Goal: Task Accomplishment & Management: Manage account settings

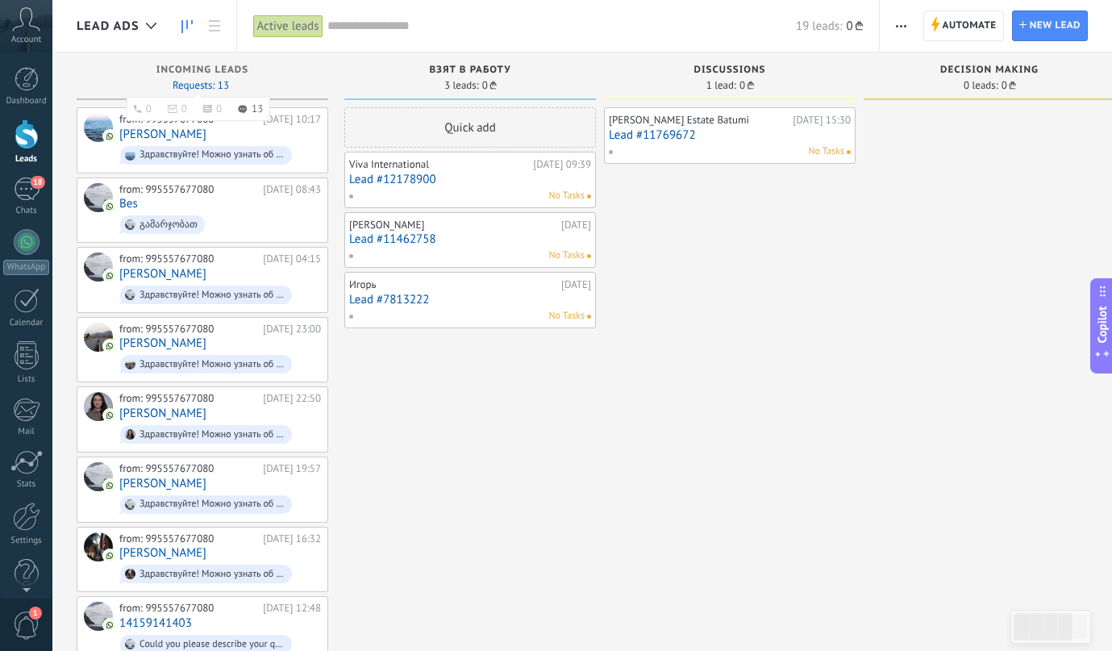
scroll to position [24, 0]
click at [499, 401] on div "Quick add Viva International [DATE] 09:39 Lead #12178900 [PERSON_NAME] [DATE] L…" at bounding box center [470, 559] width 252 height 904
click at [131, 406] on link "[PERSON_NAME]" at bounding box center [162, 413] width 87 height 14
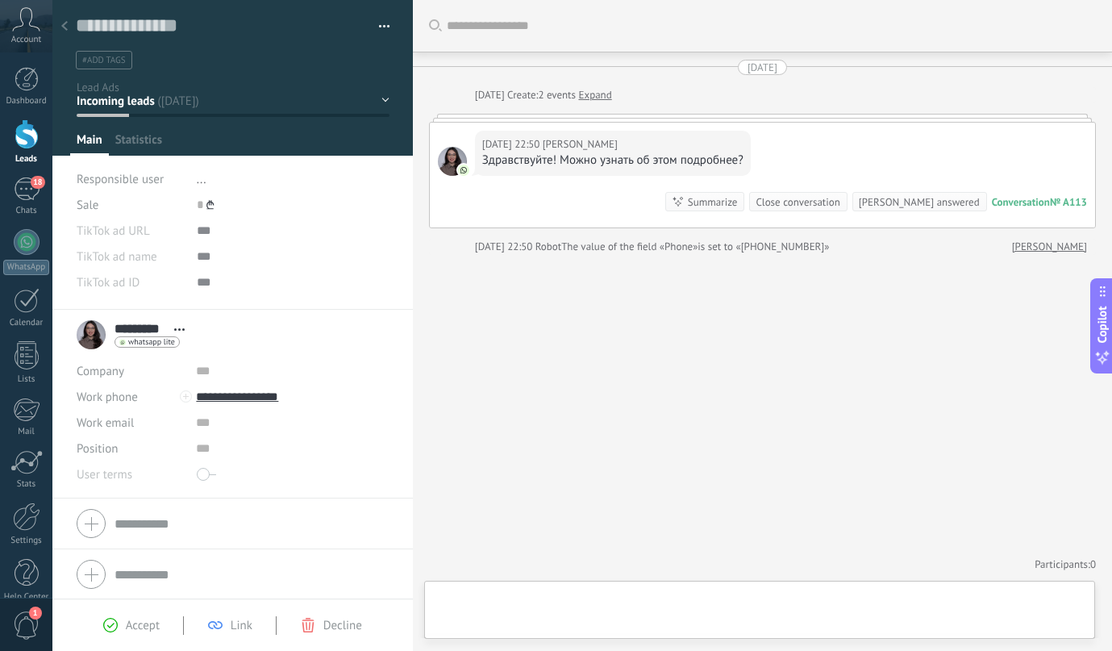
scroll to position [24, 0]
click at [63, 24] on icon at bounding box center [64, 26] width 6 height 10
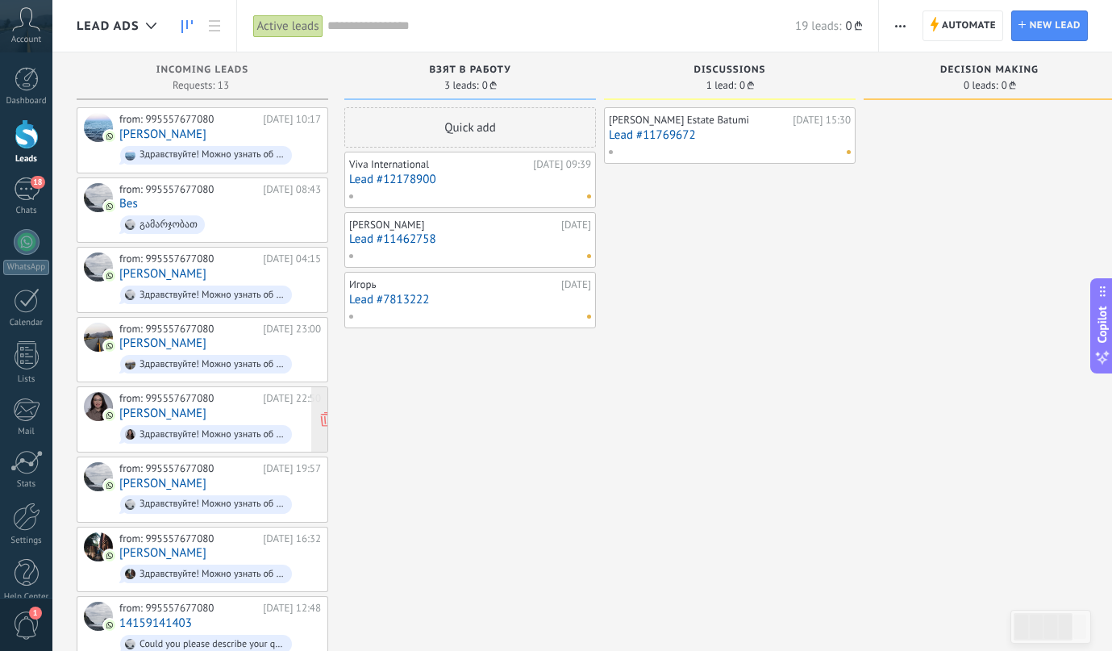
click at [154, 413] on link "[PERSON_NAME]" at bounding box center [162, 413] width 87 height 14
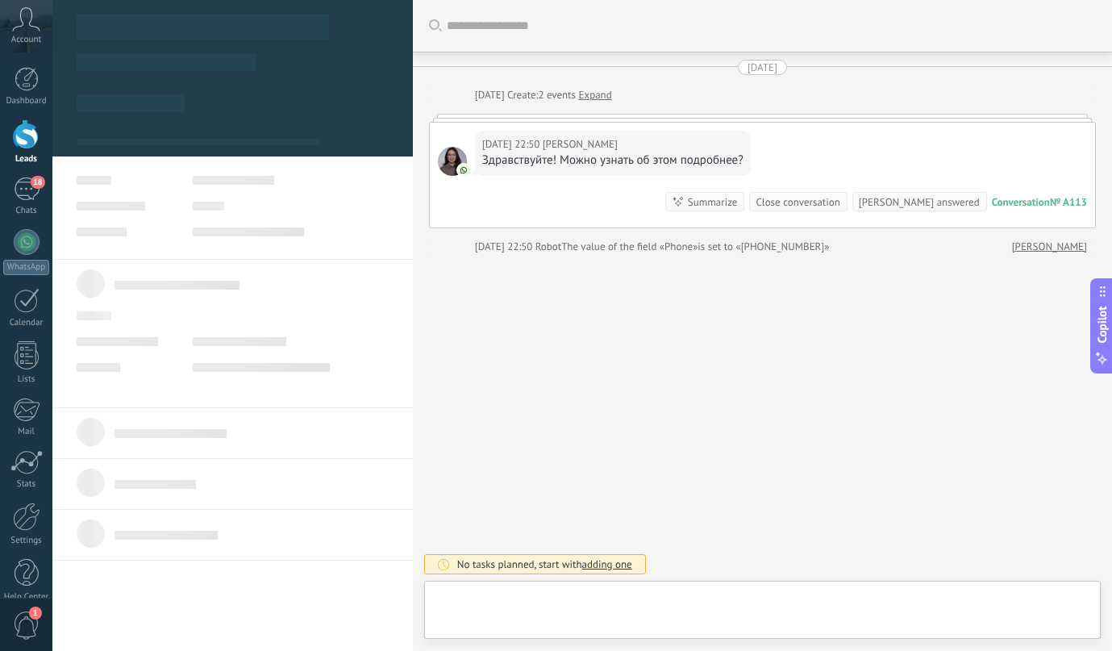
scroll to position [24, 0]
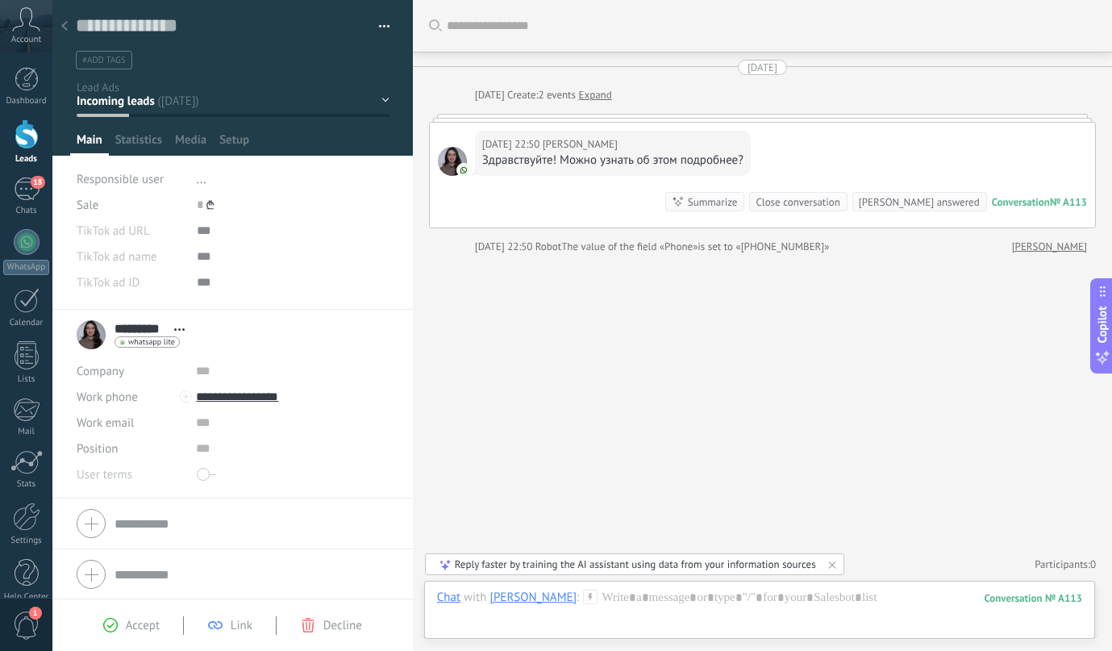
click at [72, 20] on div at bounding box center [64, 26] width 23 height 31
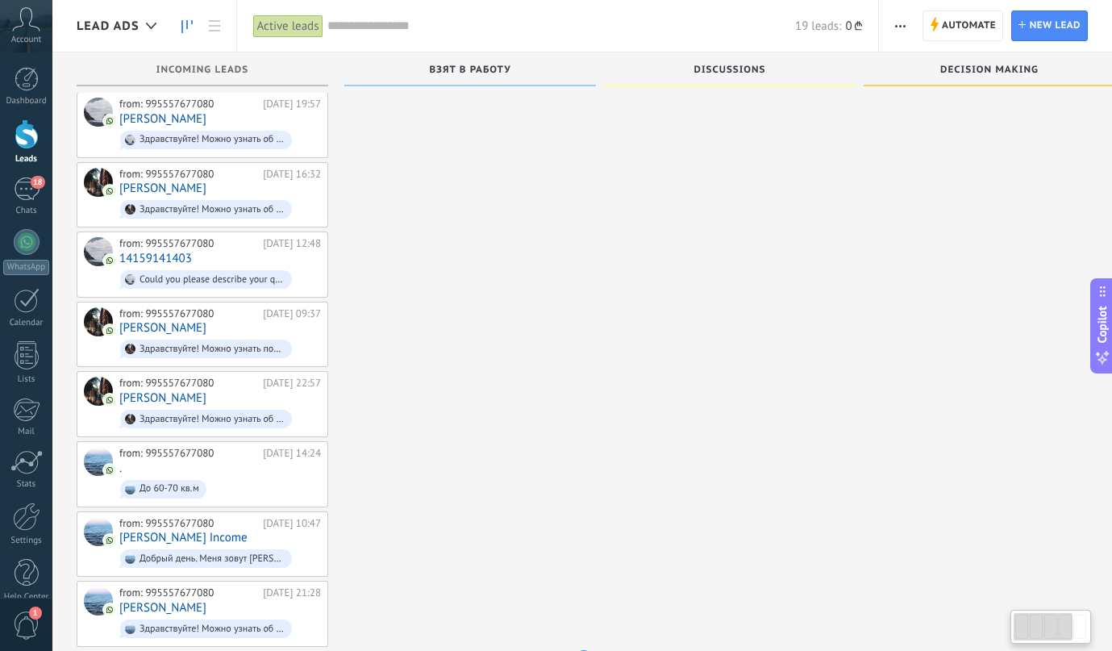
scroll to position [389, 0]
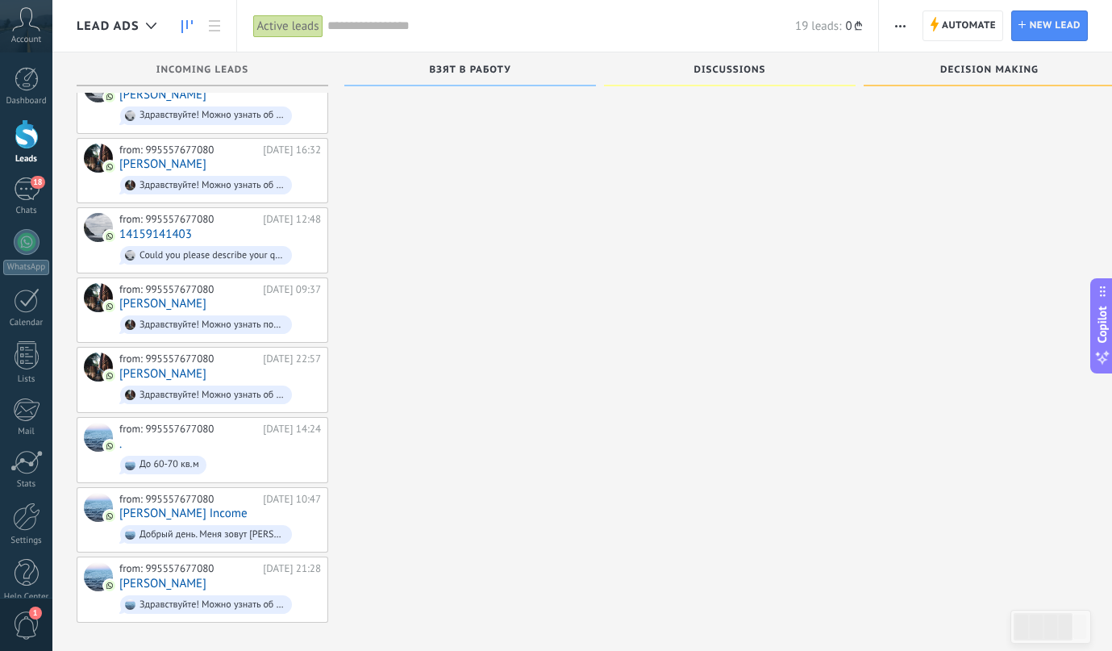
click at [400, 374] on div "Quick add Viva International Today 09:39 Lead #12178900 Inga Janelidze 13.09.20…" at bounding box center [470, 171] width 252 height 904
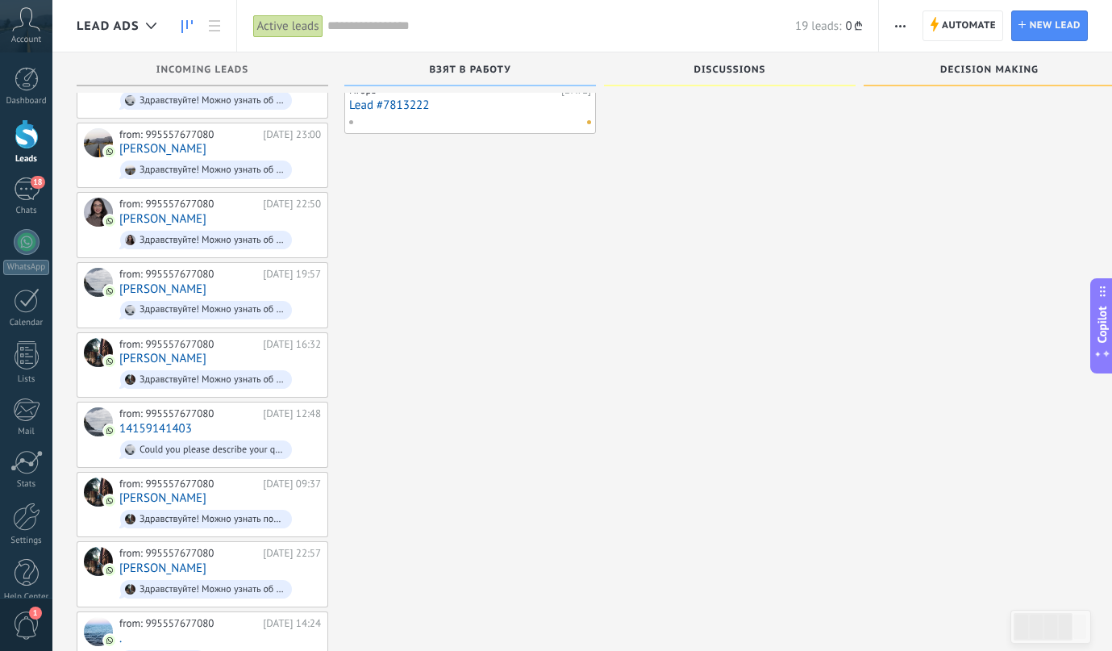
scroll to position [0, 0]
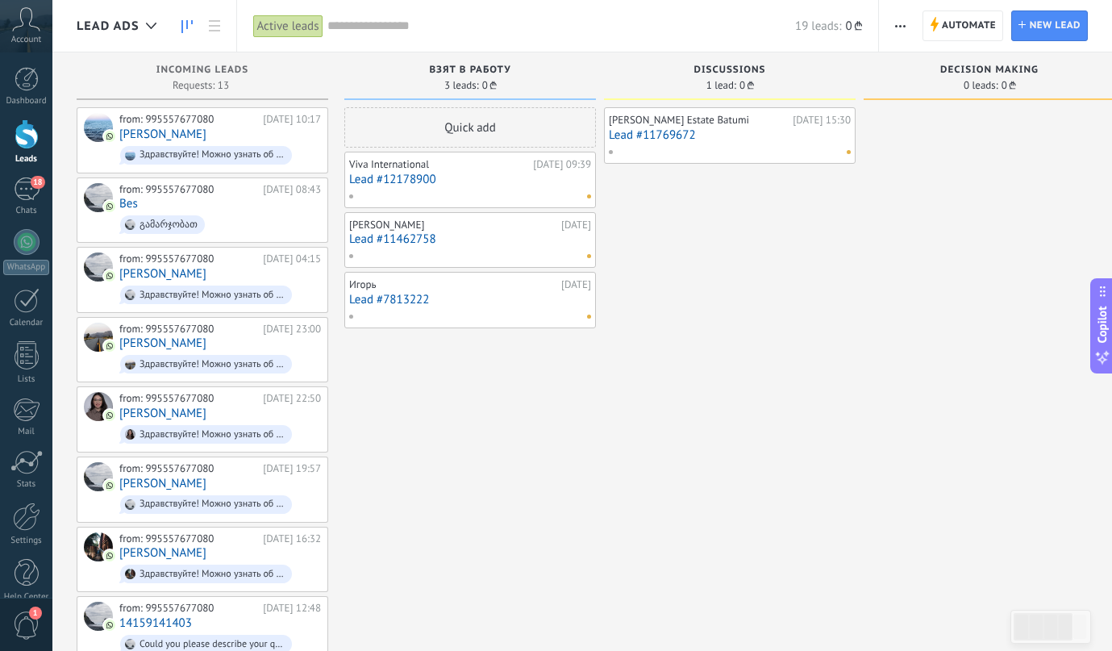
drag, startPoint x: 997, startPoint y: 174, endPoint x: 512, endPoint y: 143, distance: 486.4
click at [972, 171] on div at bounding box center [989, 559] width 252 height 904
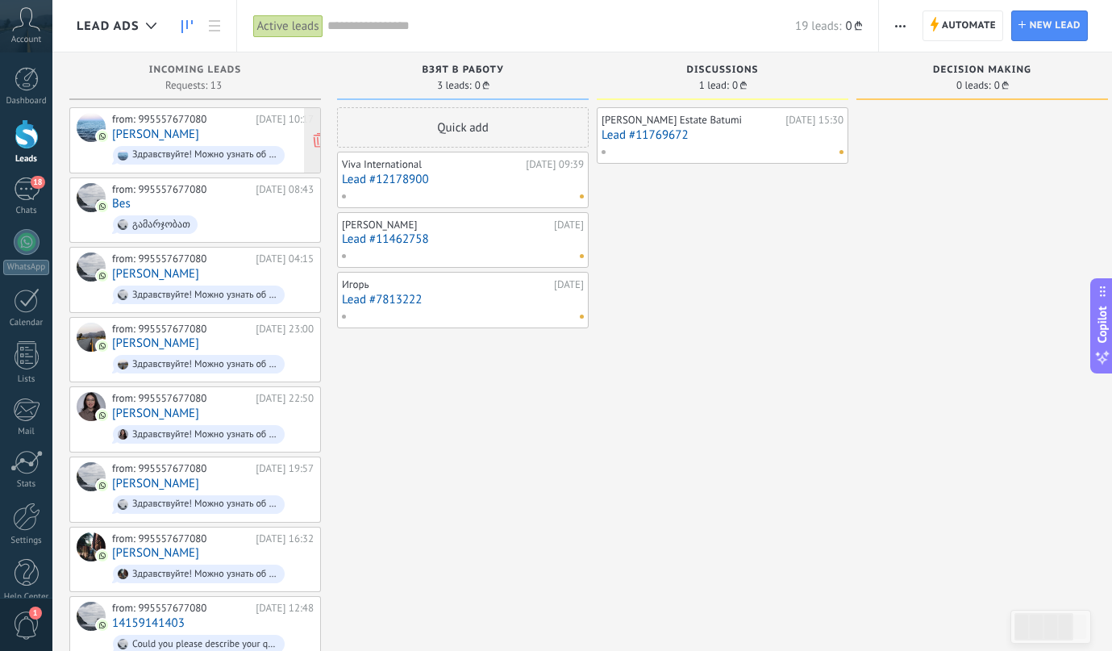
click at [179, 149] on div "Здравствуйте! Можно узнать об этом подробнее?" at bounding box center [204, 154] width 145 height 11
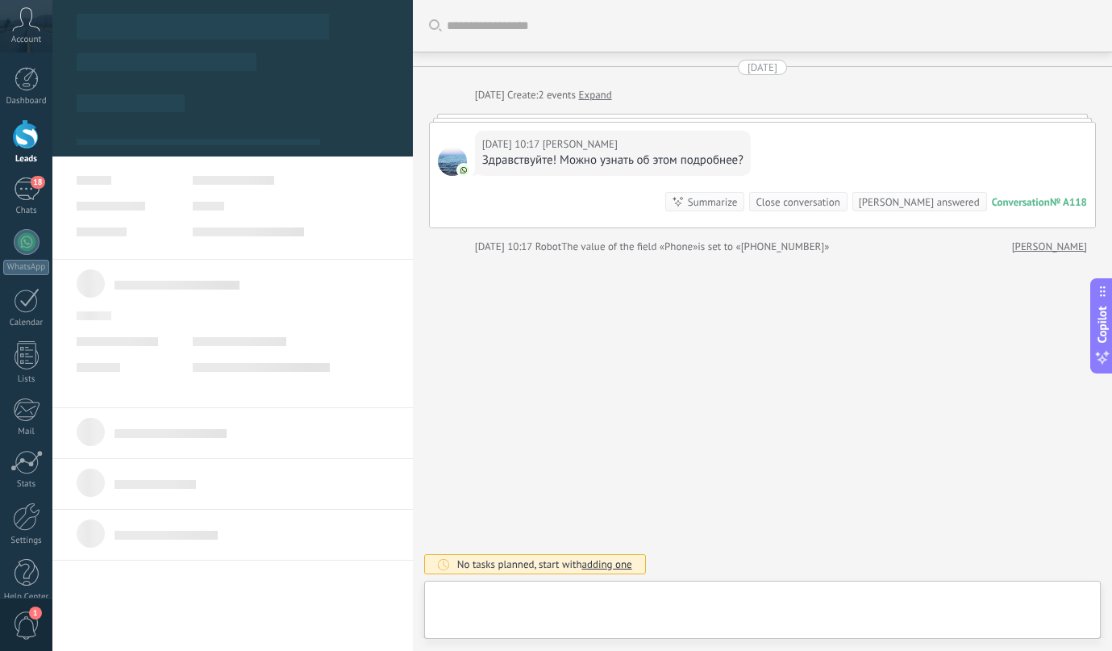
scroll to position [24, 0]
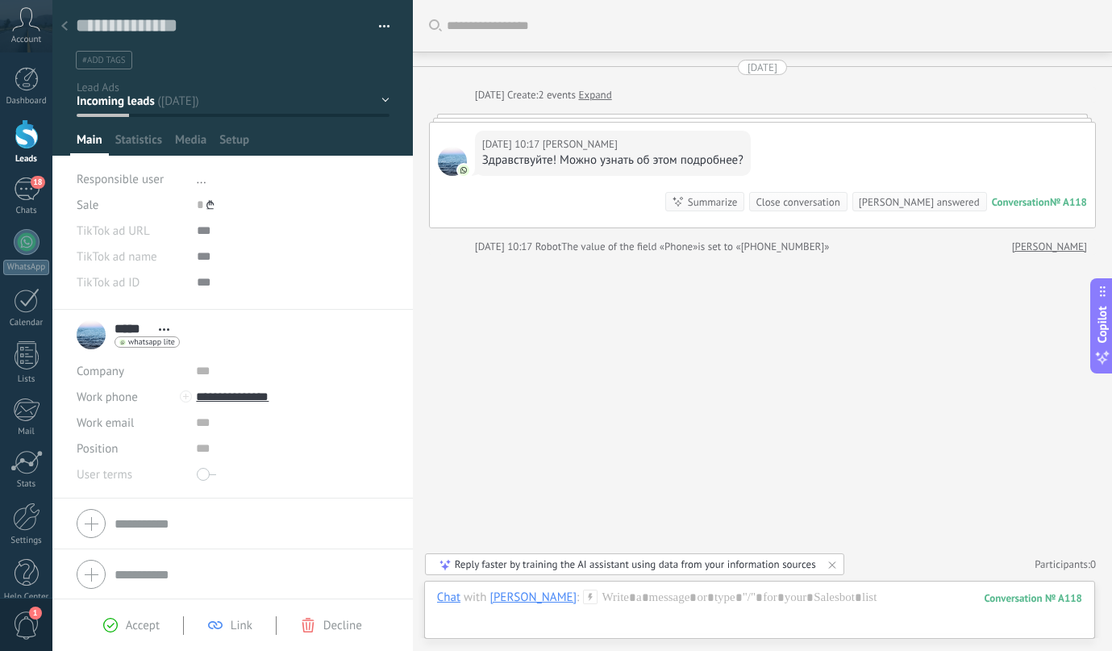
click at [0, 0] on div "Взят в работу Discussions Decision making Contract discussion Closed - won" at bounding box center [0, 0] width 0 height 0
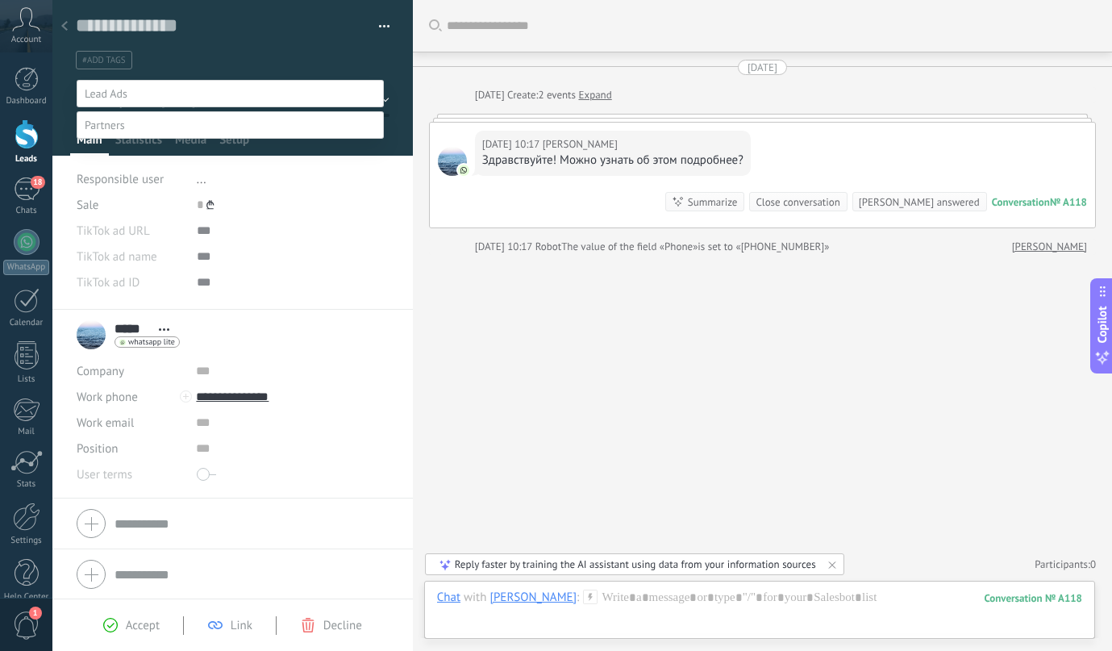
click at [0, 0] on label "Взят в работу" at bounding box center [0, 0] width 0 height 0
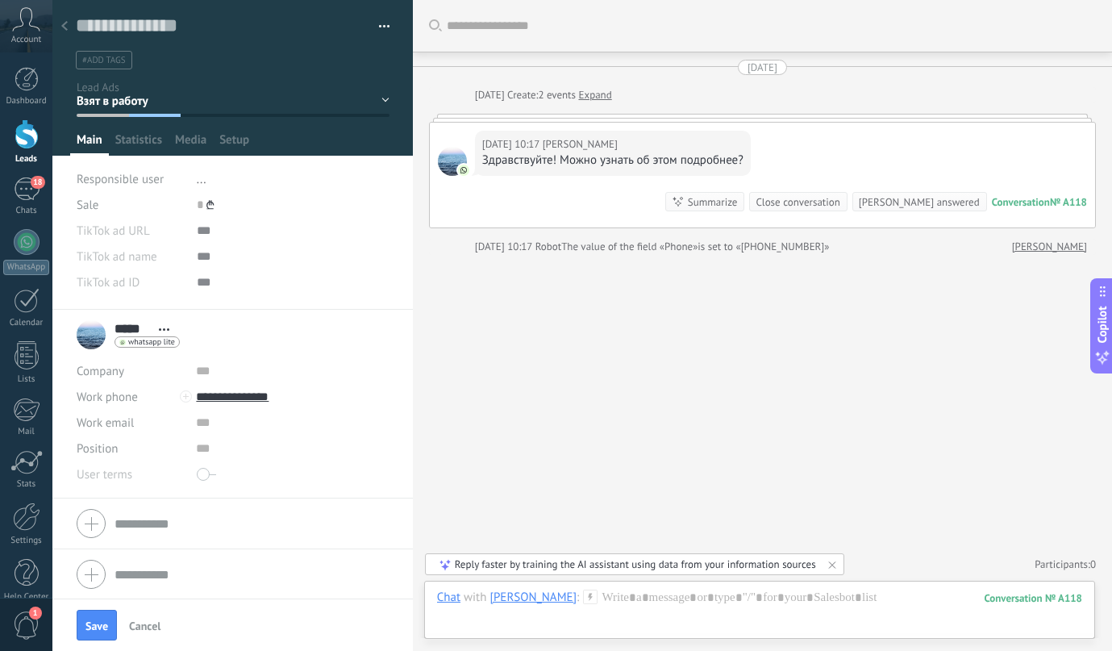
scroll to position [0, 0]
click at [106, 605] on div "Save Cancel" at bounding box center [232, 624] width 360 height 52
click at [106, 607] on div "Save Cancel" at bounding box center [232, 624] width 360 height 52
click at [104, 627] on span "Save" at bounding box center [96, 625] width 23 height 11
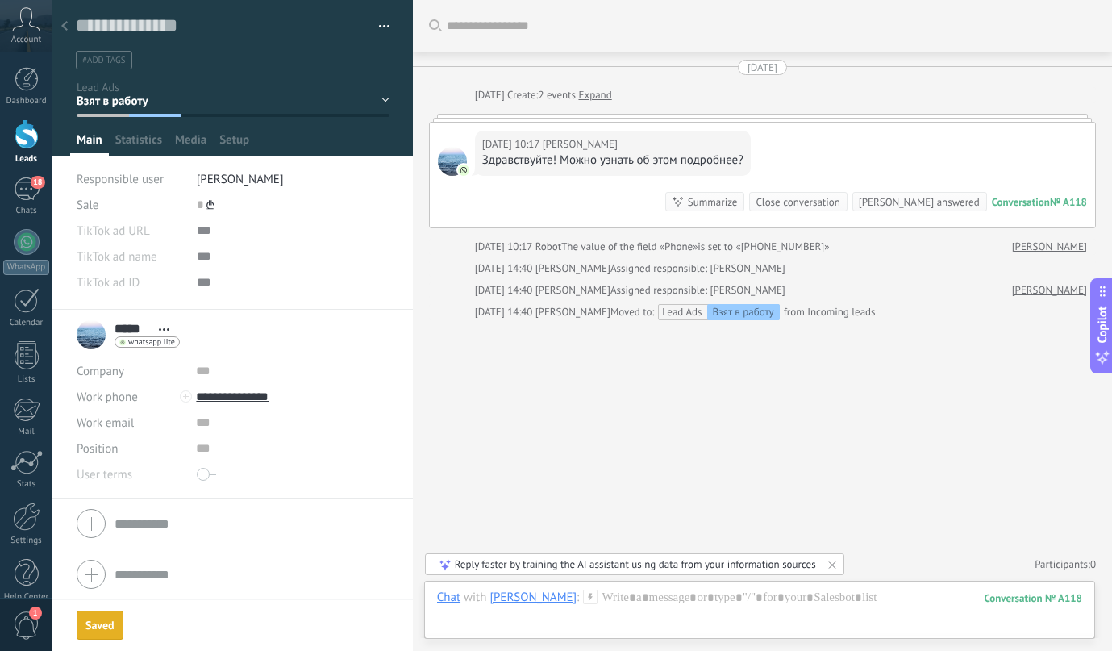
click at [0, 0] on div "Взят в работу Discussions Decision making Contract discussion Closed - won" at bounding box center [0, 0] width 0 height 0
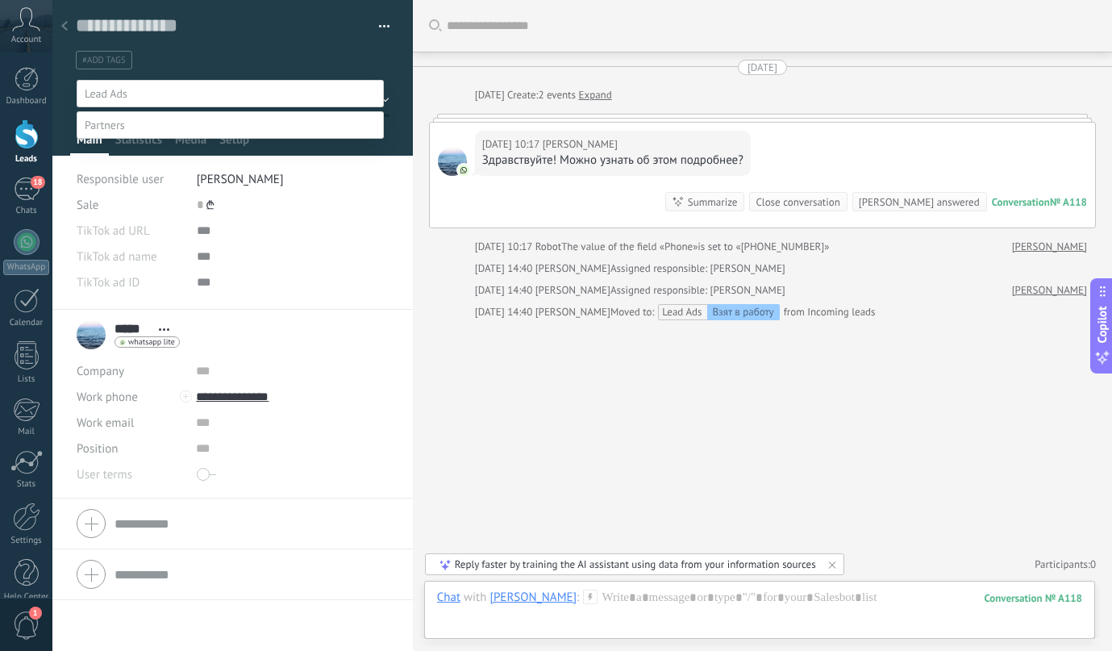
click at [202, 97] on label at bounding box center [230, 93] width 307 height 27
click at [70, 24] on div at bounding box center [581, 325] width 1059 height 651
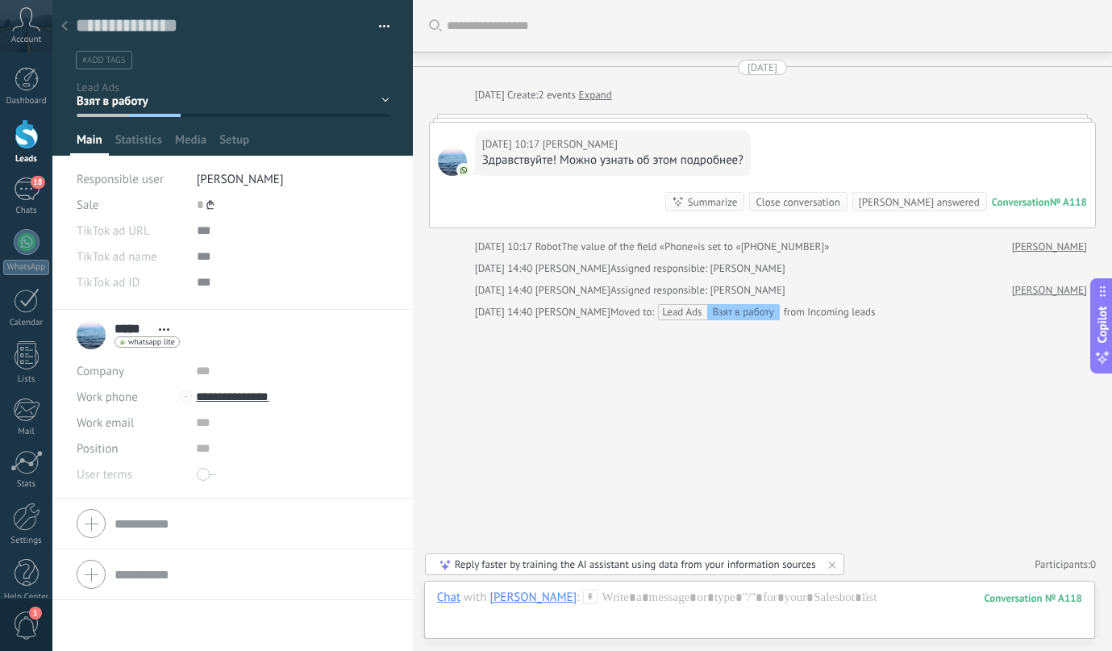
click at [71, 29] on div at bounding box center [64, 26] width 23 height 31
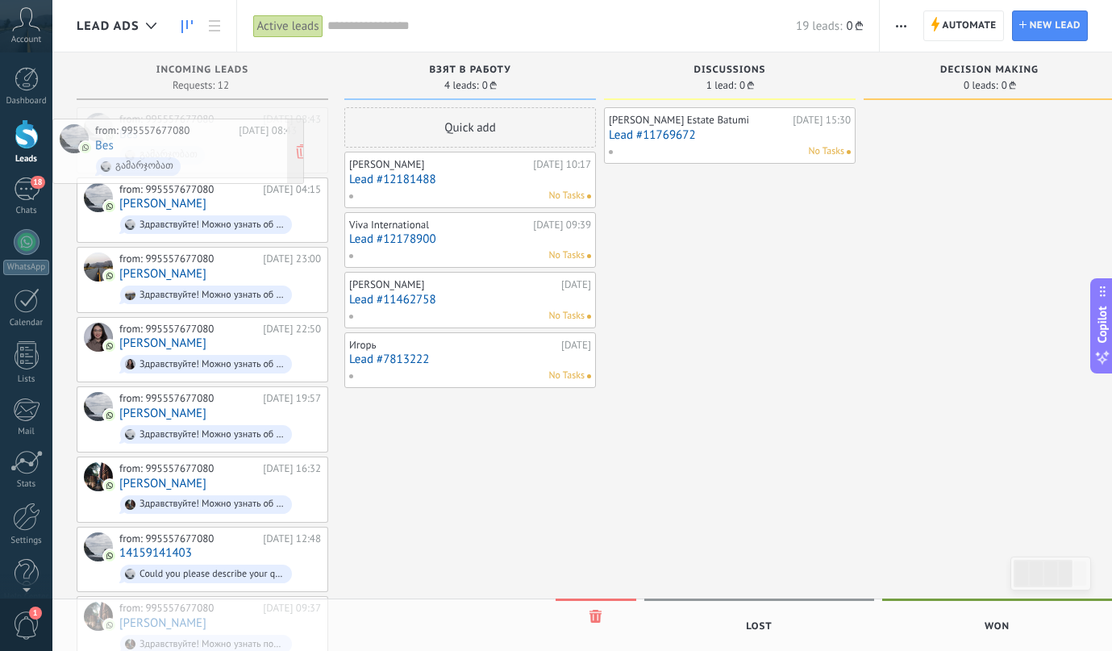
drag, startPoint x: 242, startPoint y: 142, endPoint x: 218, endPoint y: 153, distance: 26.7
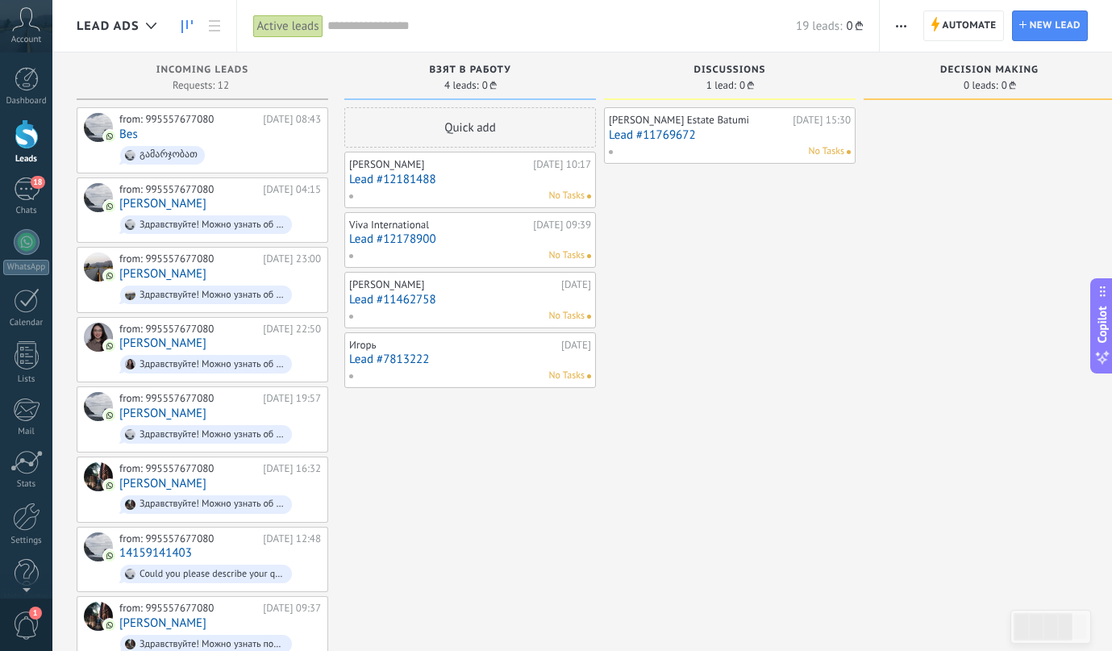
click at [386, 178] on link "Lead #12181488" at bounding box center [470, 180] width 242 height 14
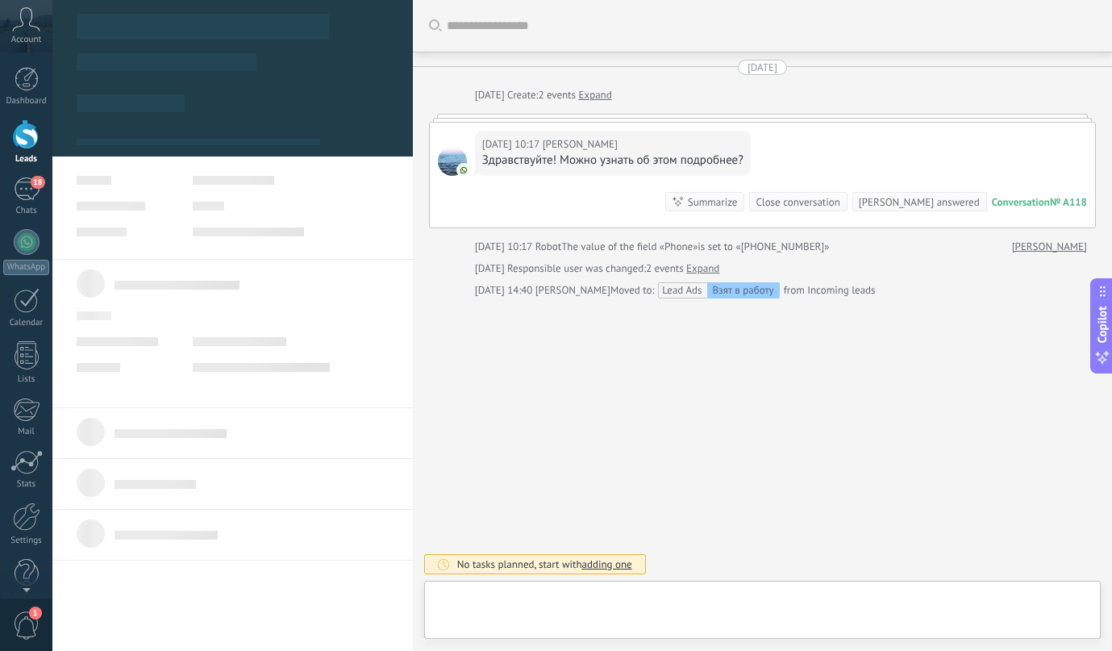
type textarea "**********"
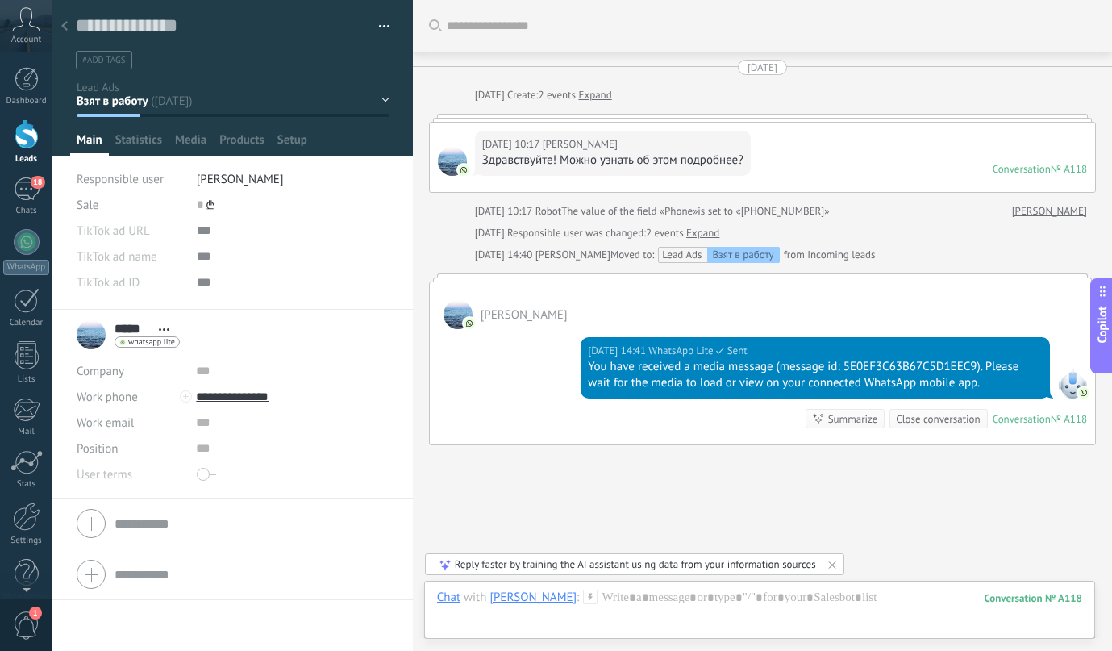
scroll to position [75, 0]
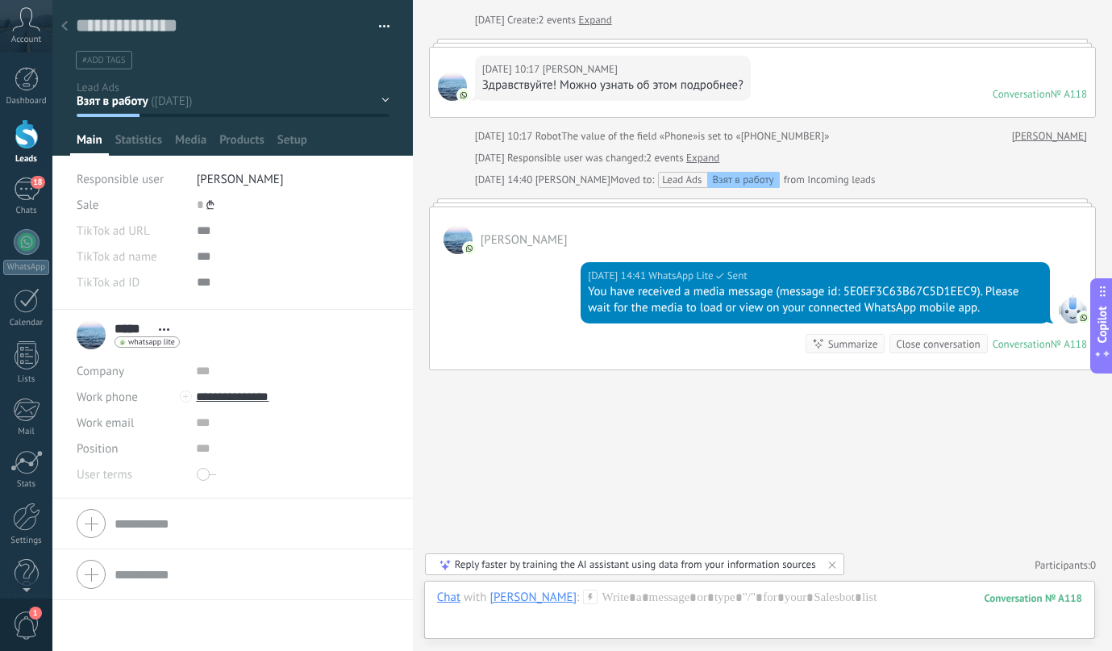
click at [0, 0] on div "Взят в работу Discussions Decision making Contract discussion Closed - won Clos…" at bounding box center [0, 0] width 0 height 0
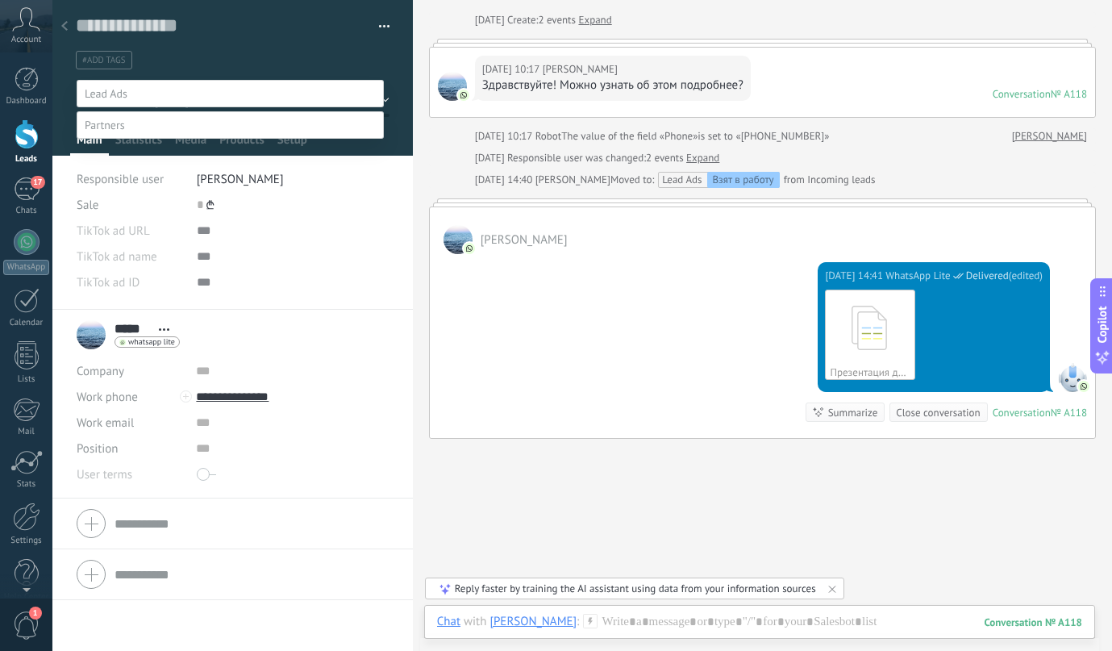
scroll to position [84, 0]
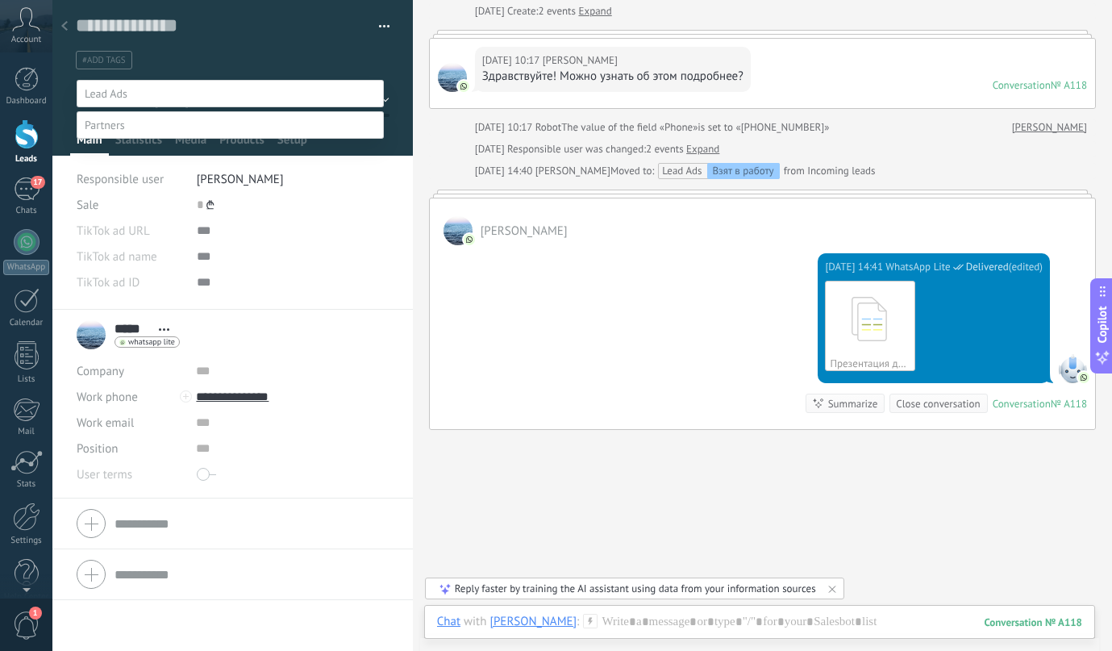
click at [541, 295] on div at bounding box center [581, 325] width 1059 height 651
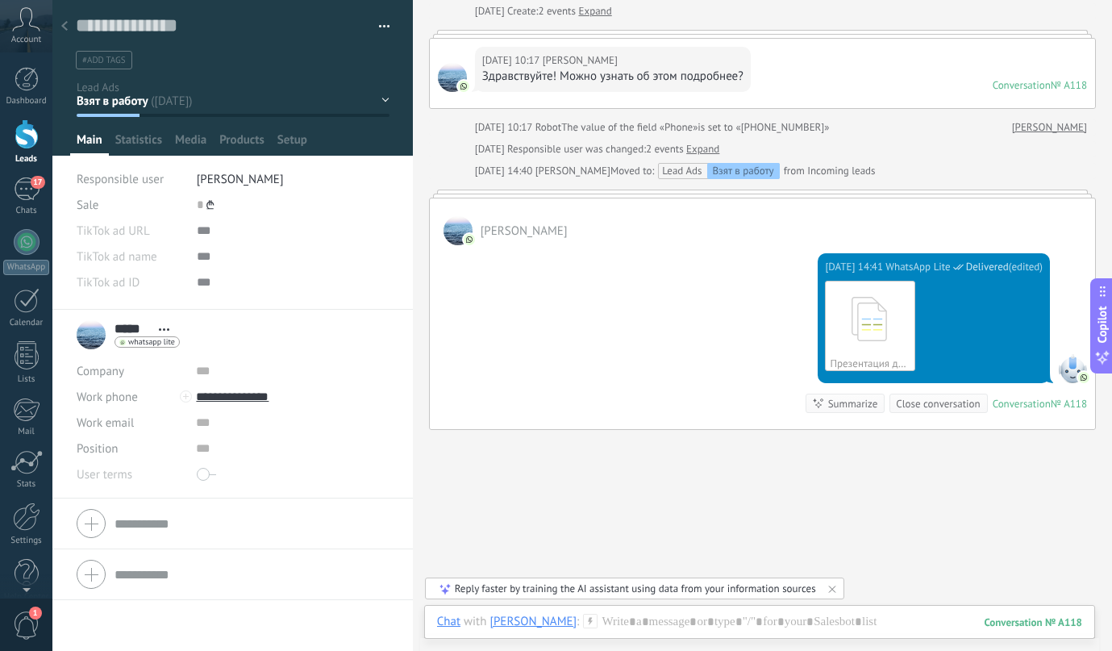
click at [160, 130] on div at bounding box center [232, 78] width 361 height 156
click at [118, 23] on textarea at bounding box center [221, 26] width 291 height 25
click at [445, 624] on div "Chat" at bounding box center [448, 621] width 23 height 15
click at [445, 622] on div "Chat" at bounding box center [448, 621] width 23 height 15
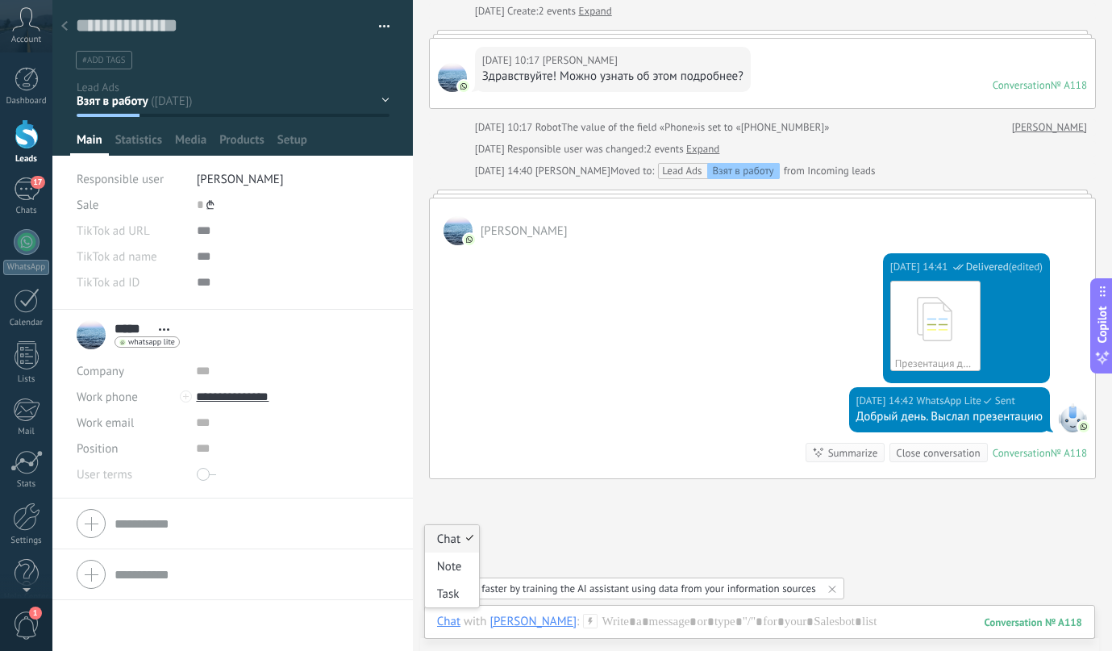
scroll to position [136, 0]
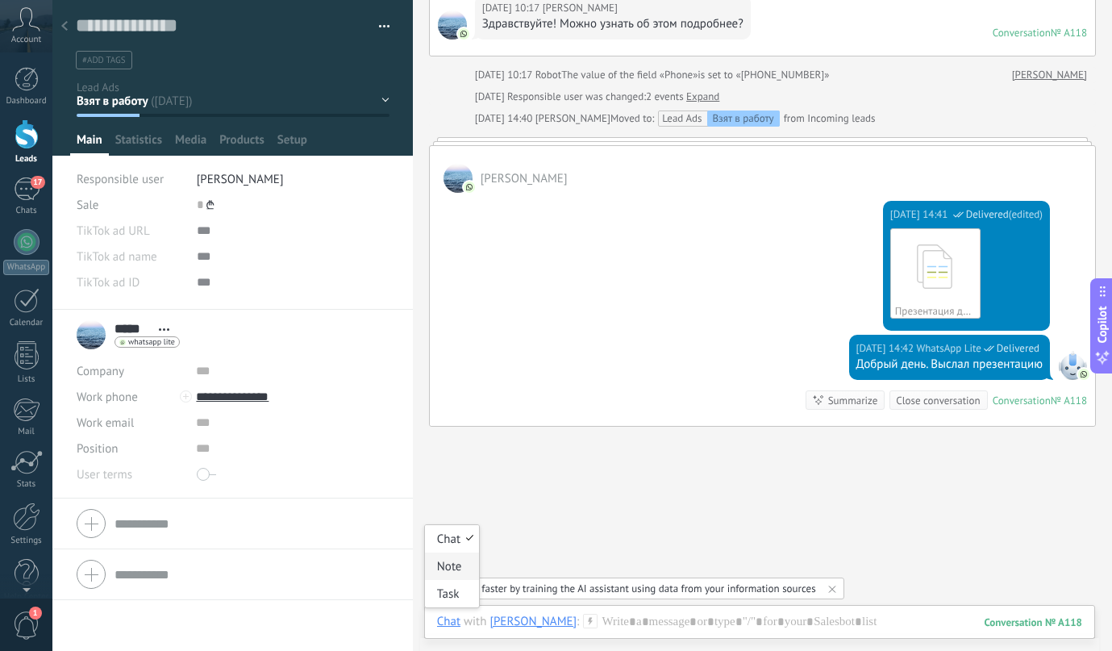
click at [453, 564] on div "Note" at bounding box center [452, 565] width 55 height 27
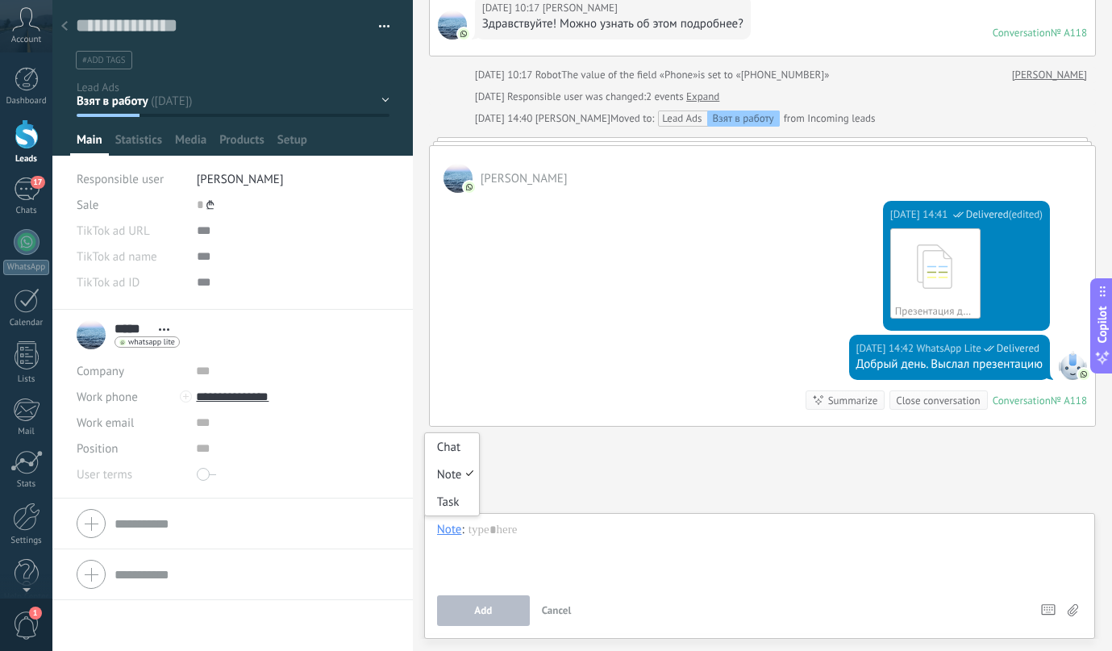
click at [459, 530] on div "Note" at bounding box center [449, 529] width 25 height 15
click at [447, 502] on div "Task" at bounding box center [452, 501] width 55 height 27
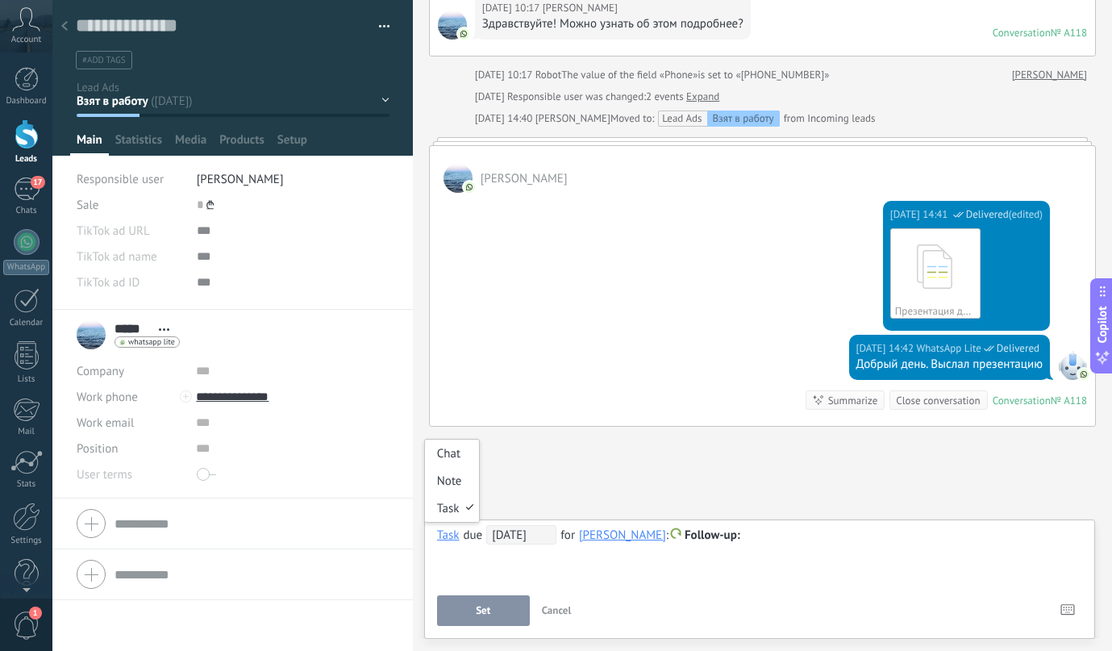
click at [447, 534] on div "Task" at bounding box center [448, 534] width 23 height 15
click at [446, 460] on div "Chat" at bounding box center [452, 452] width 55 height 27
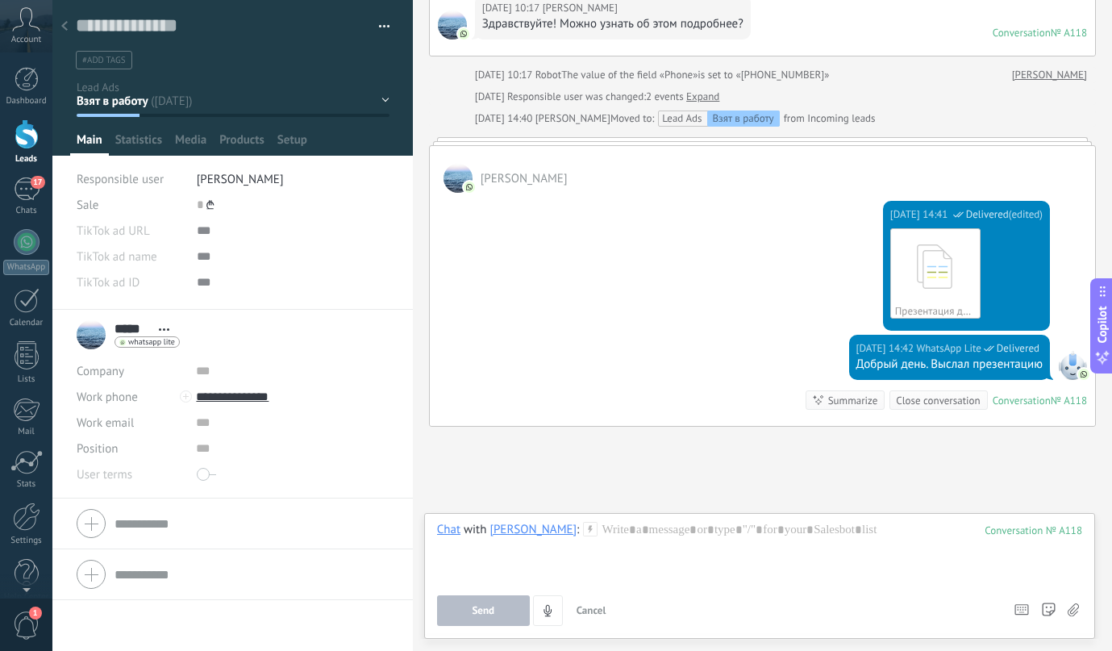
click at [67, 30] on use at bounding box center [64, 26] width 6 height 10
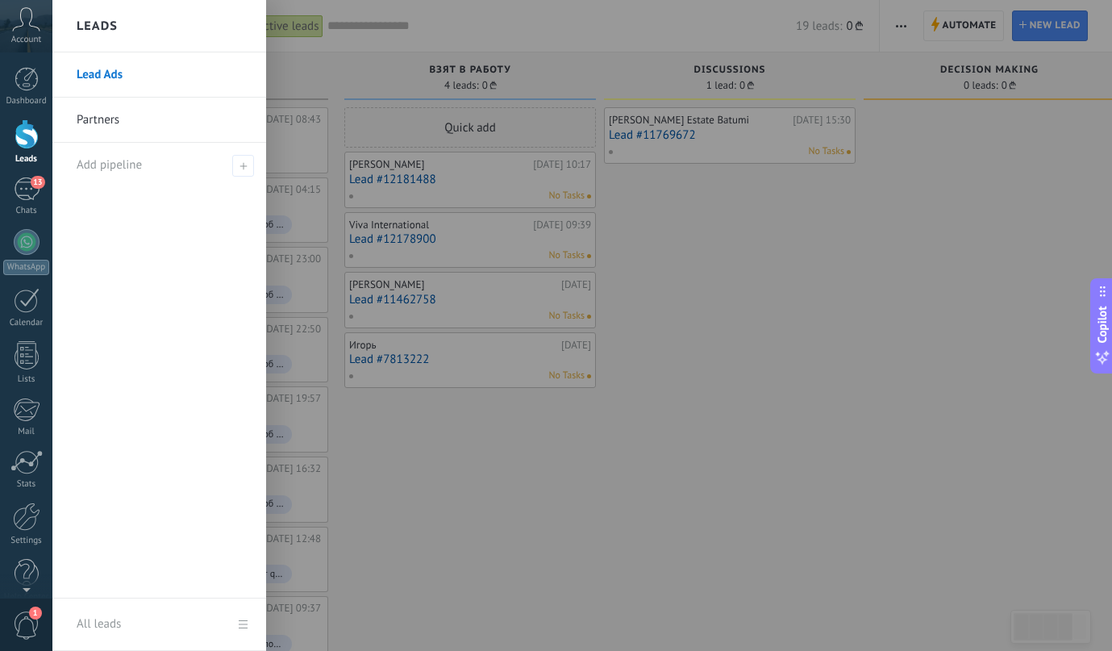
click at [102, 123] on link "Partners" at bounding box center [163, 120] width 173 height 45
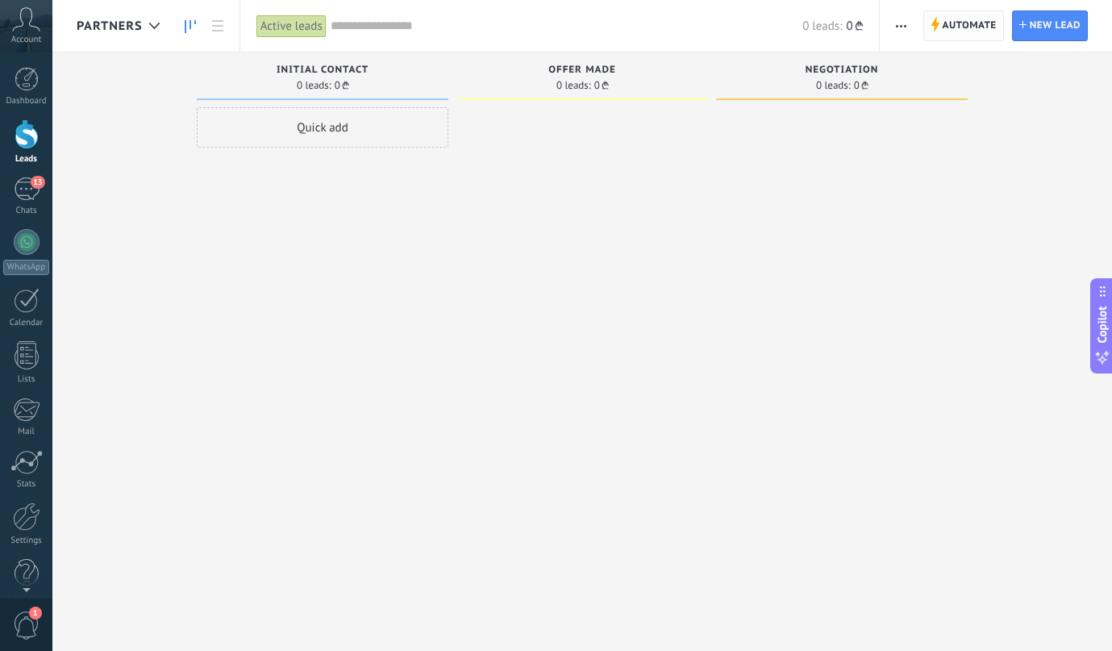
click at [953, 33] on span "Automate" at bounding box center [969, 25] width 54 height 29
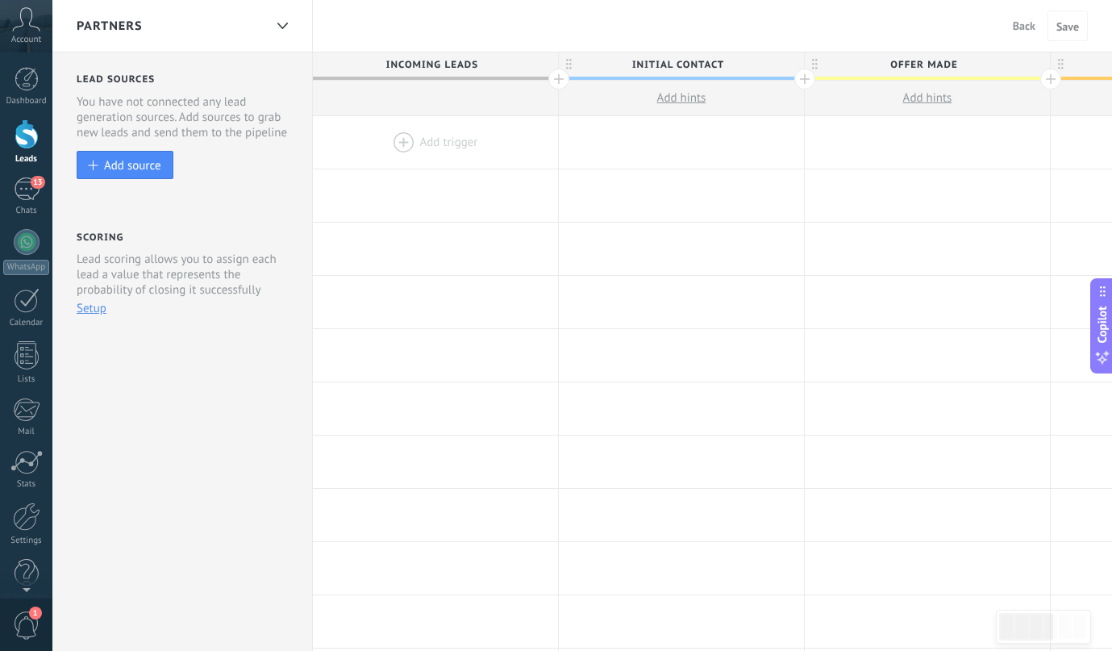
click at [135, 29] on span "Partners" at bounding box center [110, 26] width 66 height 15
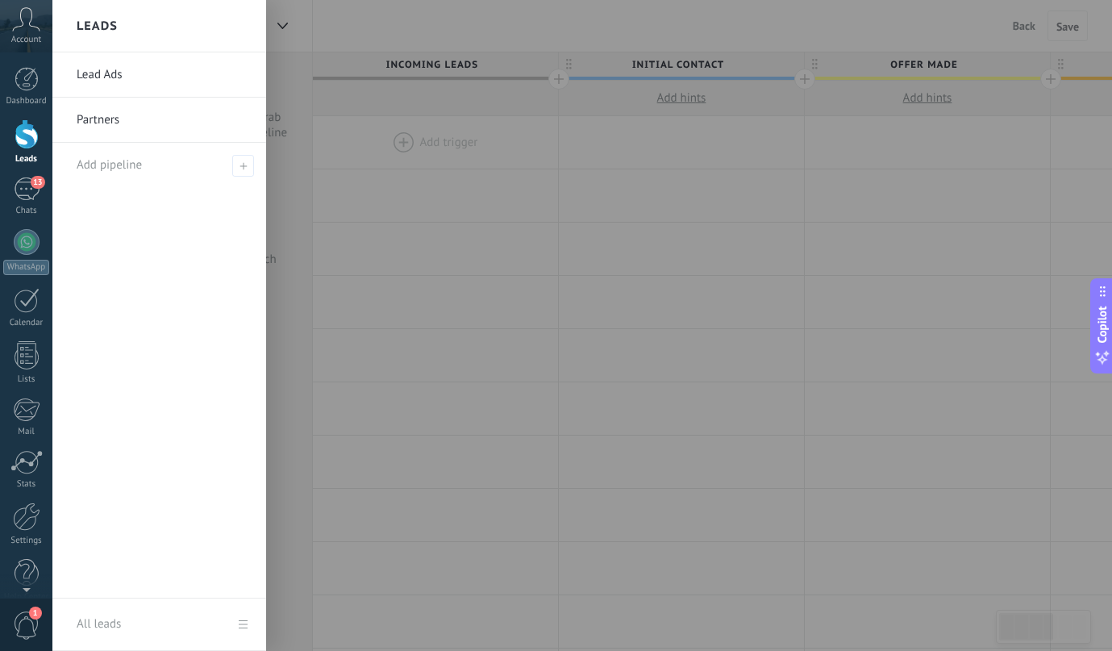
click at [122, 74] on link "Lead Ads" at bounding box center [163, 74] width 173 height 45
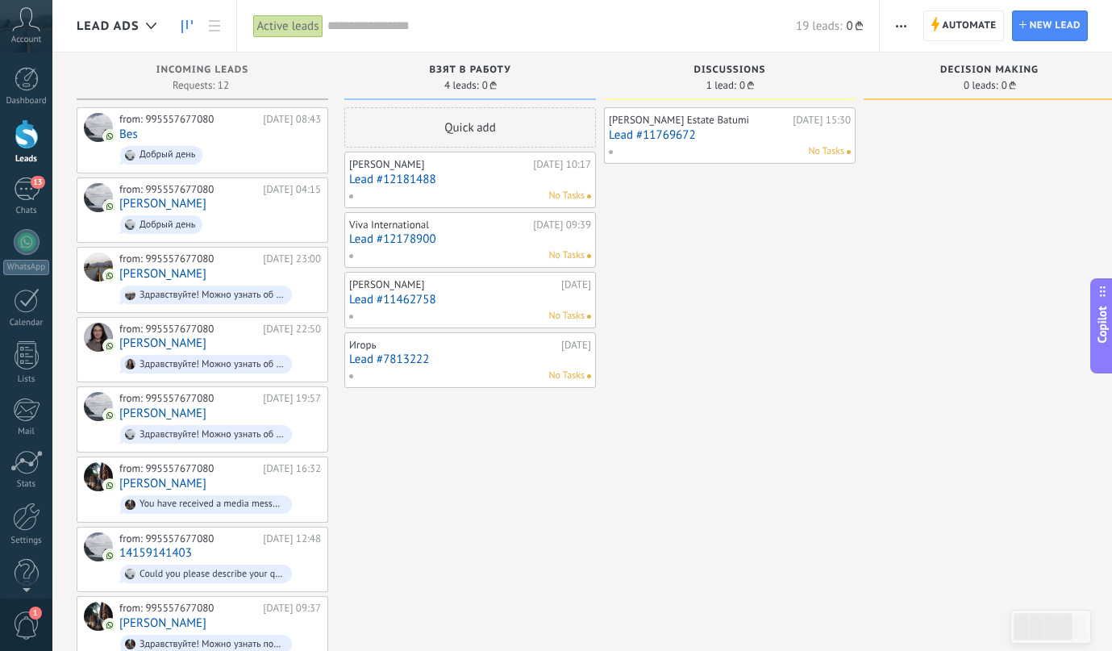
click at [31, 15] on icon at bounding box center [26, 19] width 28 height 24
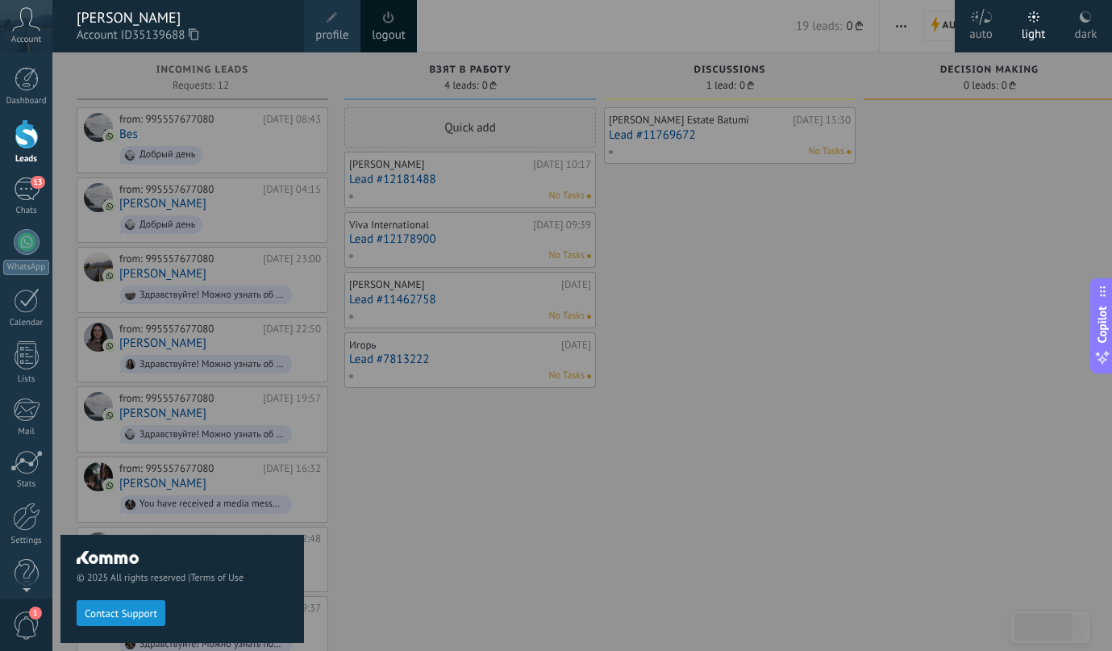
click at [339, 16] on span at bounding box center [332, 18] width 18 height 18
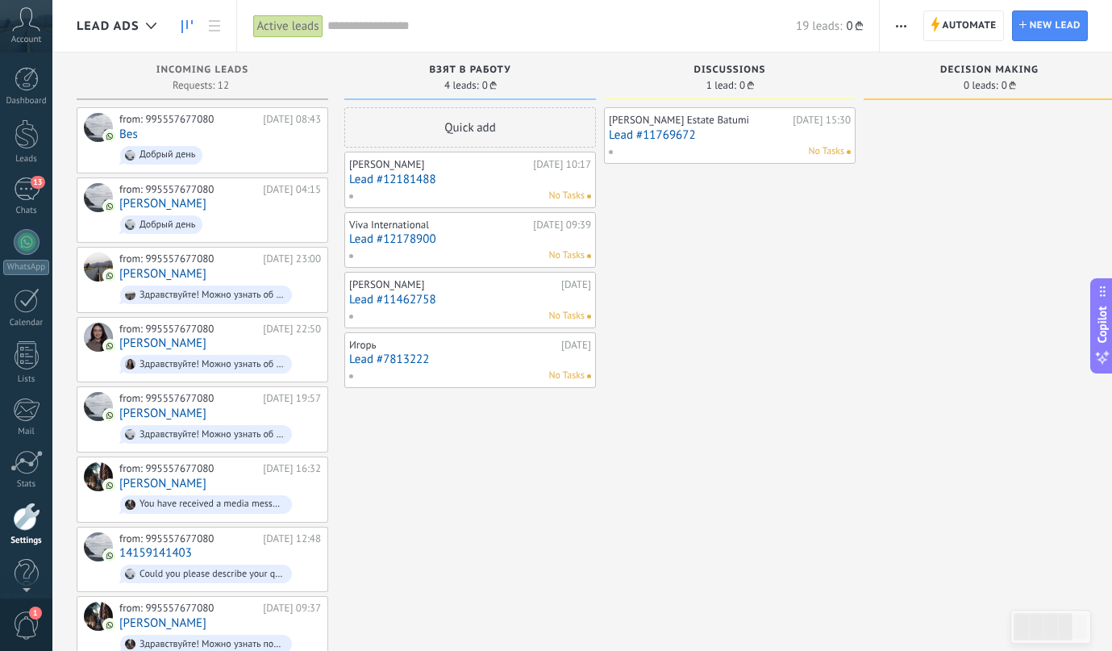
scroll to position [20, 0]
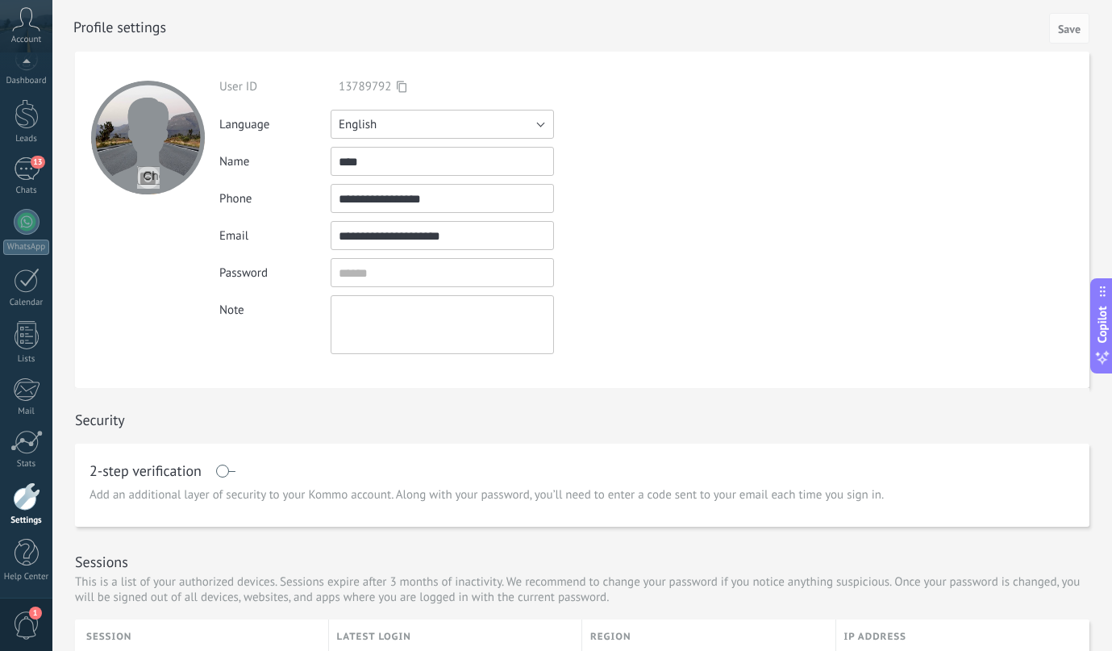
click at [460, 125] on button "English" at bounding box center [442, 124] width 223 height 29
click at [388, 135] on li "Русский" at bounding box center [437, 123] width 232 height 27
click at [1059, 26] on span "Save" at bounding box center [1069, 28] width 23 height 11
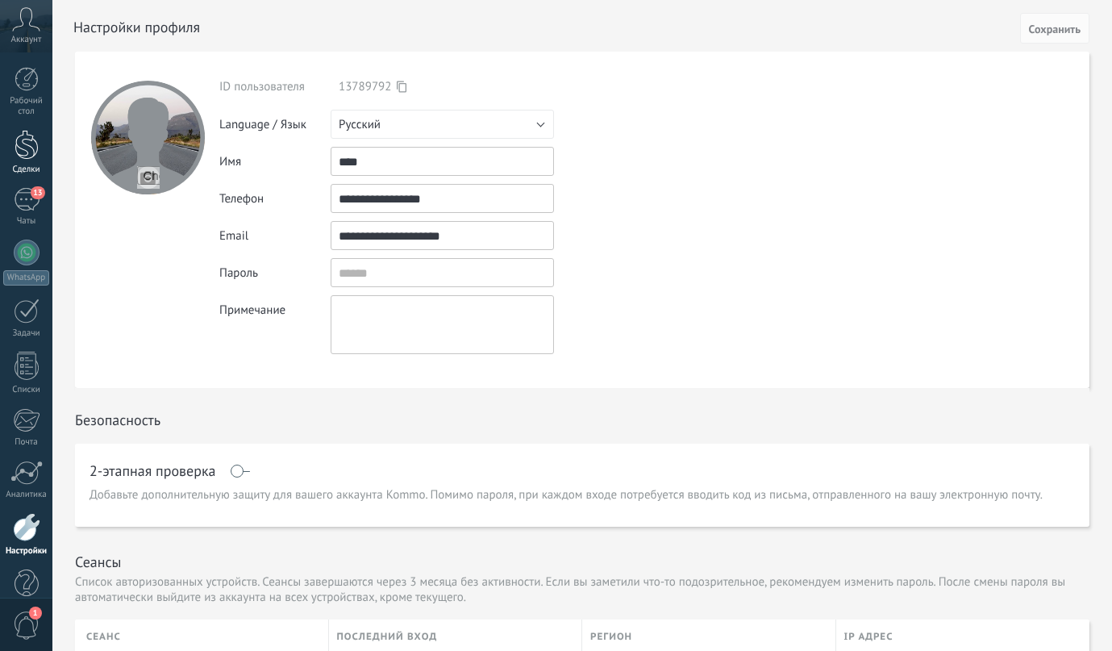
click at [30, 145] on div at bounding box center [27, 145] width 24 height 30
